Goal: Navigation & Orientation: Find specific page/section

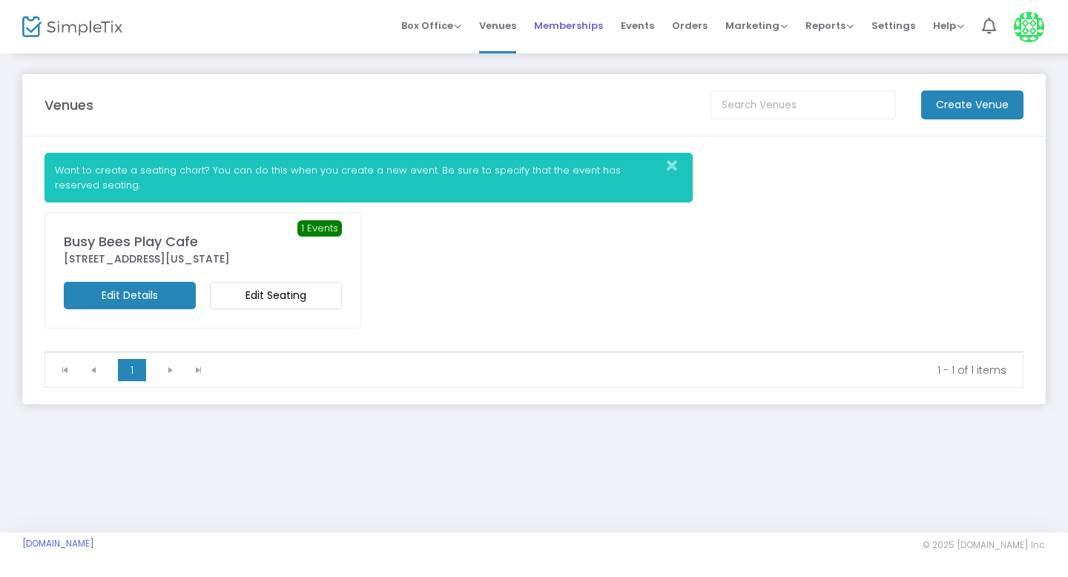
click at [590, 34] on span "Memberships" at bounding box center [568, 26] width 69 height 38
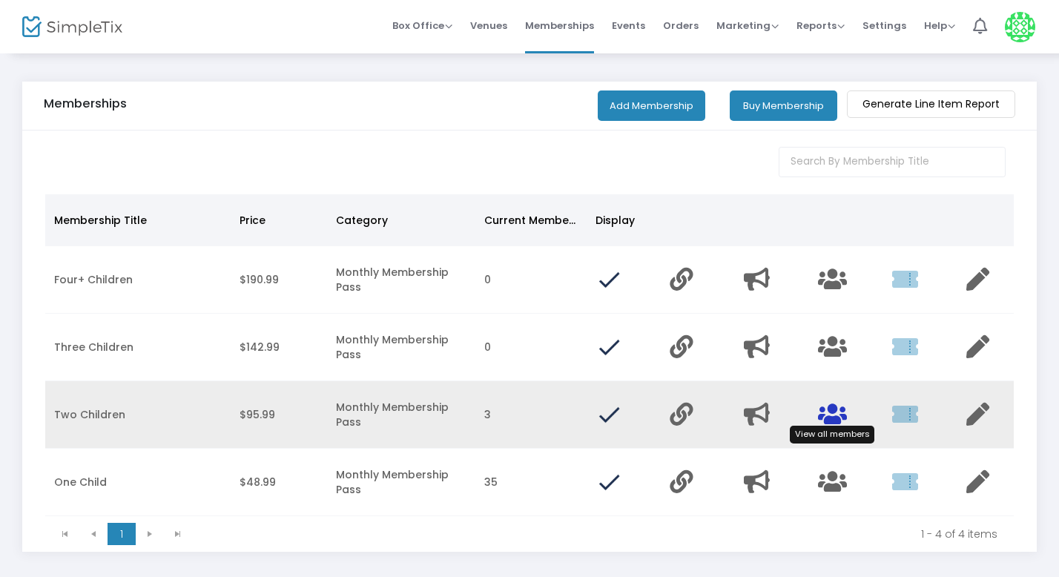
click at [838, 413] on icon "Data table" at bounding box center [832, 414] width 29 height 23
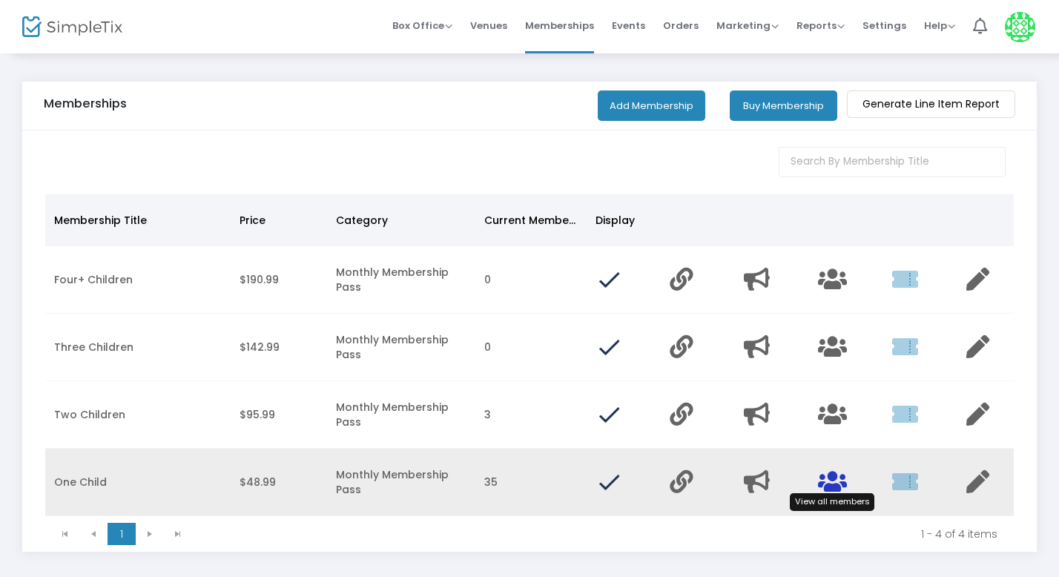
click at [828, 488] on icon "Data table" at bounding box center [832, 481] width 29 height 23
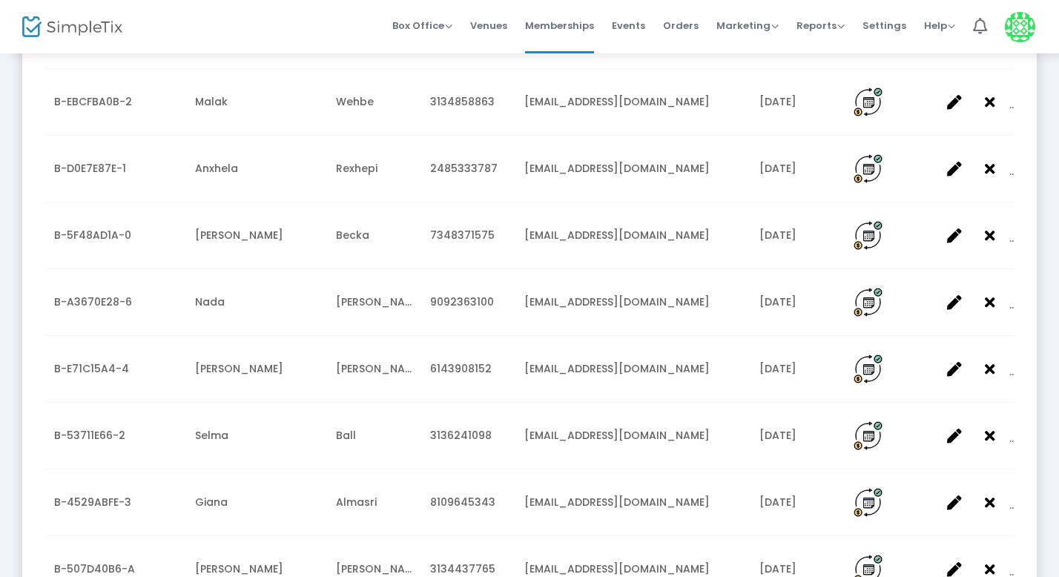
scroll to position [1518, 0]
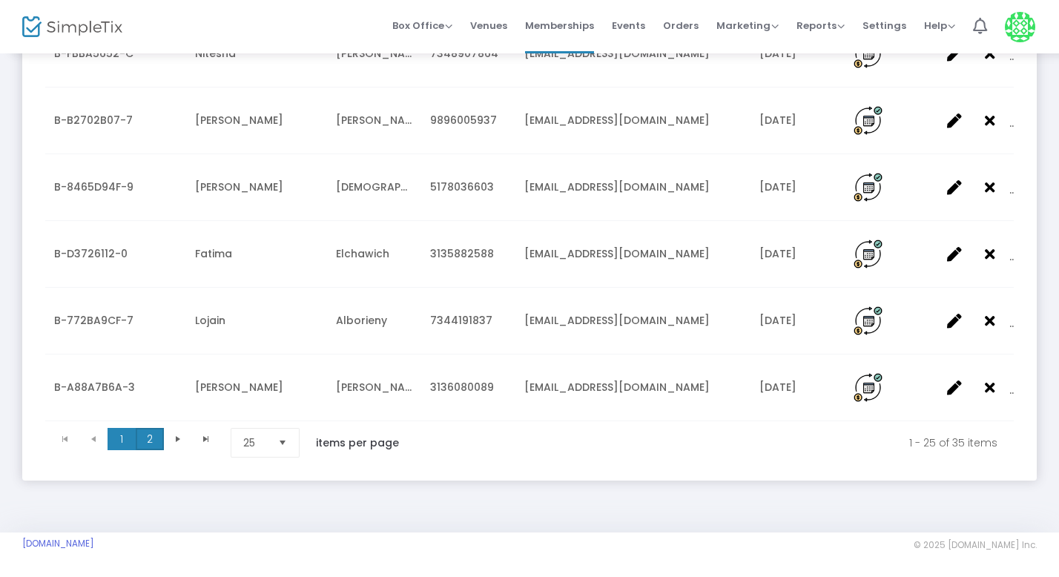
click at [150, 435] on span "2" at bounding box center [150, 439] width 28 height 22
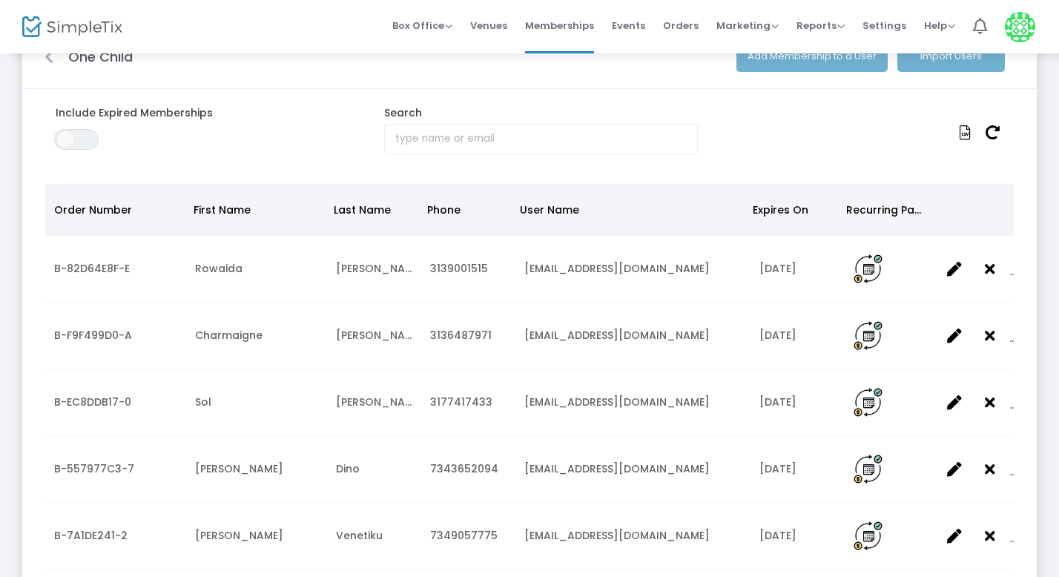
scroll to position [0, 0]
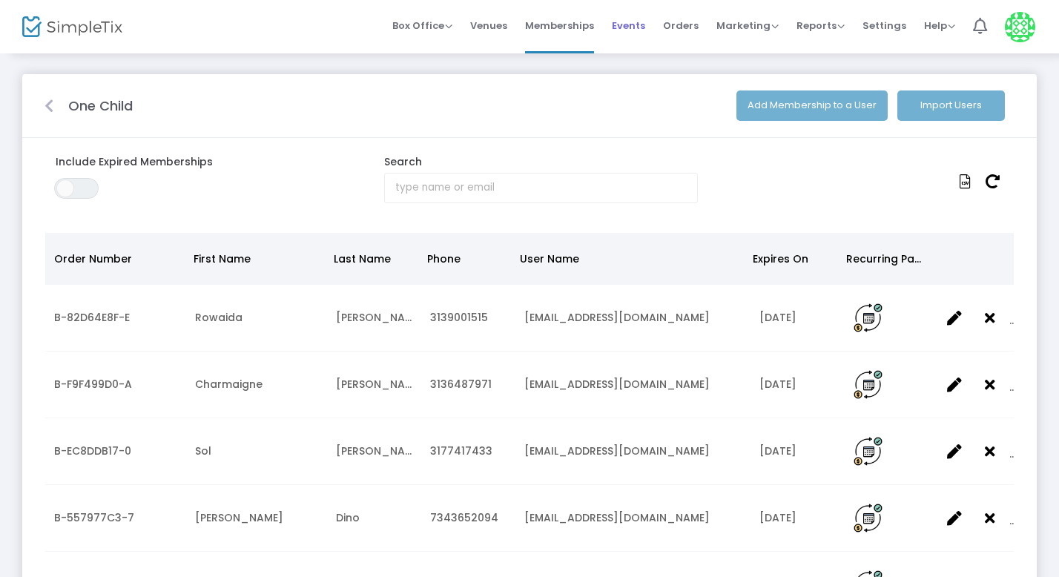
click at [636, 15] on span "Events" at bounding box center [628, 26] width 33 height 38
